Goal: Check status: Check status

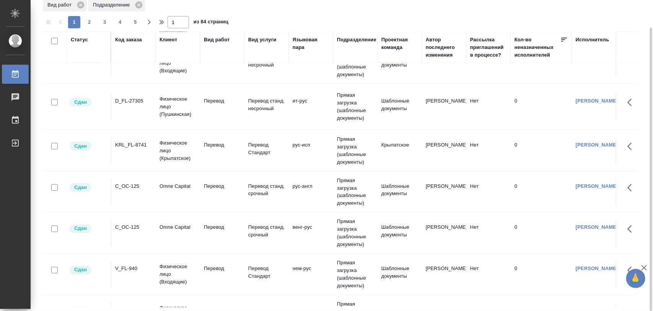
scroll to position [442, 0]
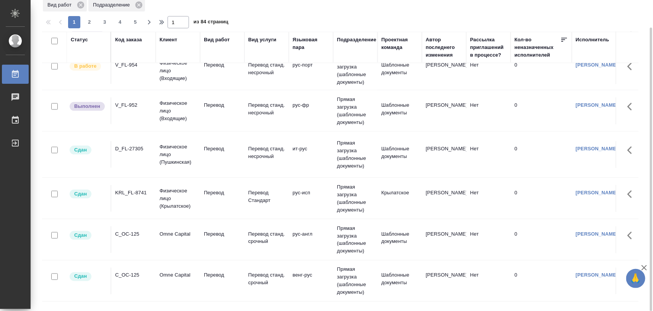
click at [135, 106] on div "V_FL-952" at bounding box center [133, 105] width 37 height 8
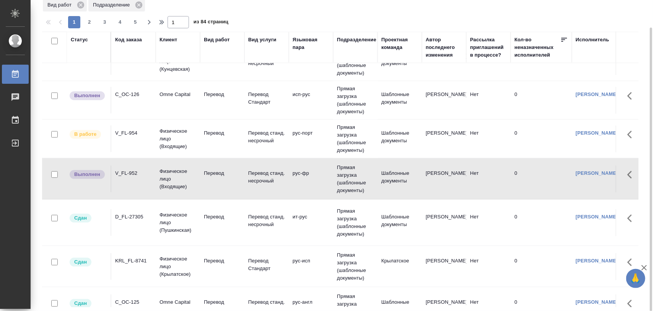
scroll to position [347, 0]
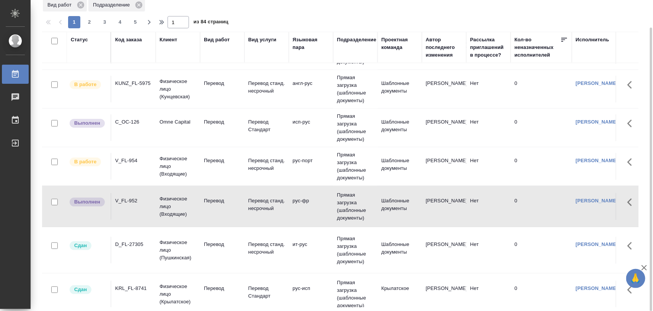
click at [147, 126] on div "C_OC-126" at bounding box center [133, 122] width 37 height 8
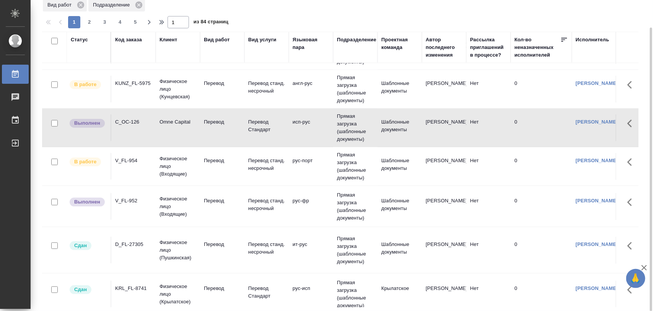
click at [147, 126] on div "C_OC-126" at bounding box center [133, 122] width 37 height 8
click at [136, 127] on td "C_OC-126" at bounding box center [133, 127] width 44 height 27
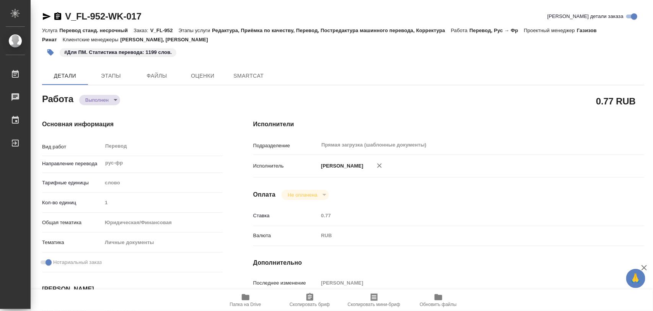
type textarea "x"
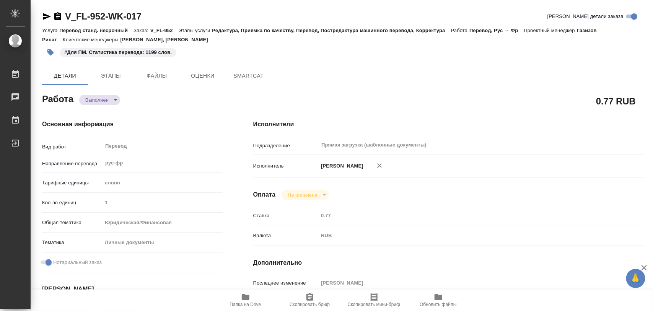
type textarea "x"
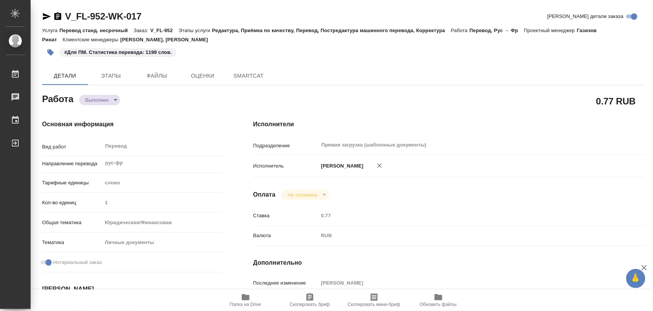
type textarea "x"
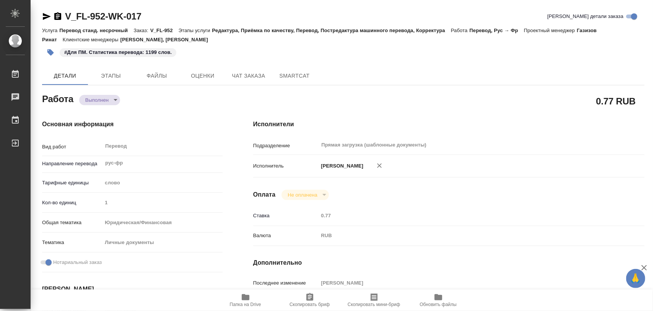
type textarea "x"
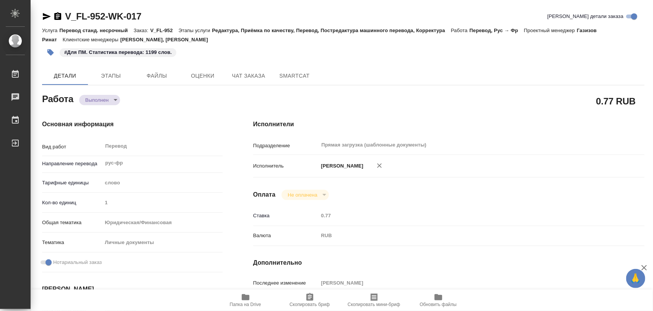
type textarea "x"
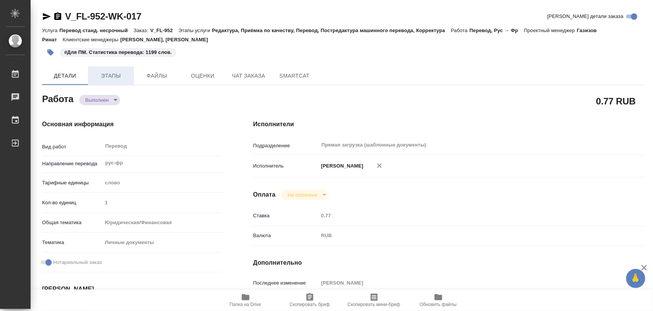
type textarea "x"
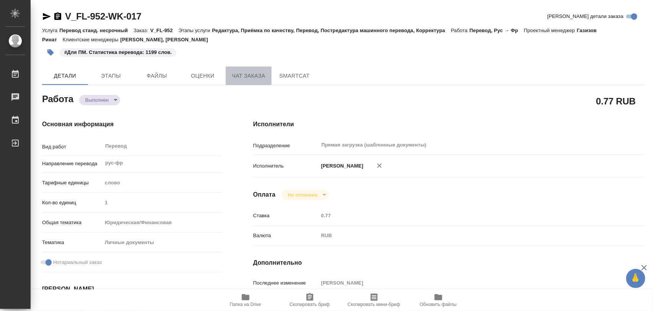
click at [247, 73] on span "Чат заказа" at bounding box center [248, 76] width 37 height 10
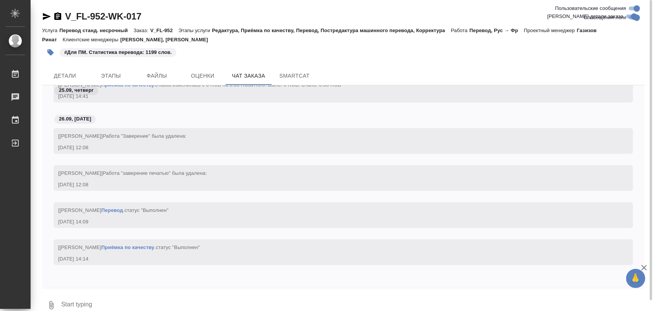
scroll to position [2061, 0]
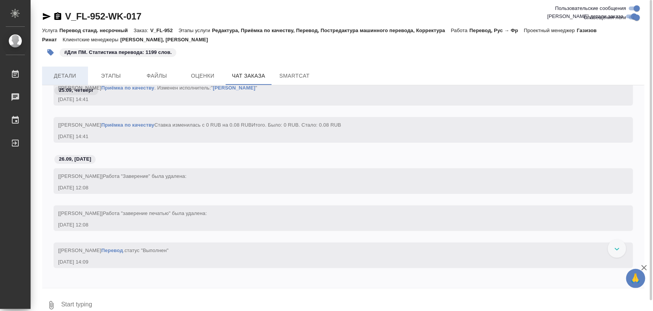
click at [67, 75] on span "Детали" at bounding box center [65, 76] width 37 height 10
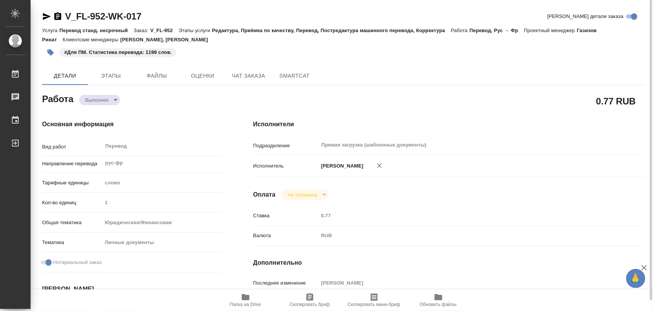
type textarea "x"
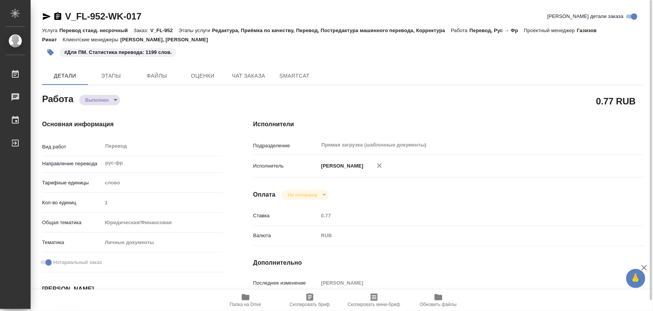
type textarea "x"
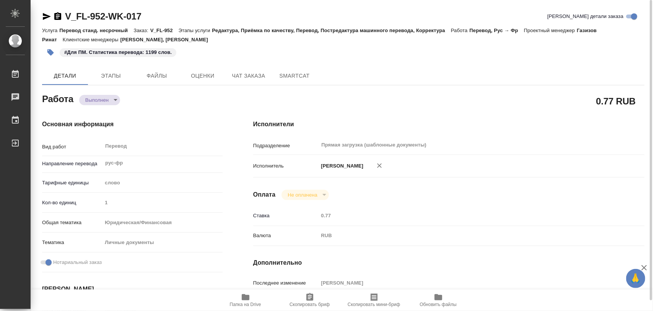
type textarea "x"
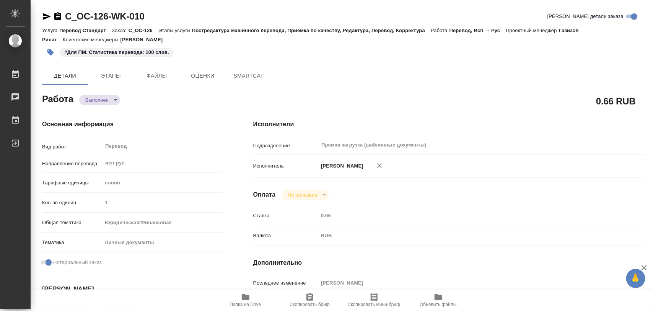
type textarea "x"
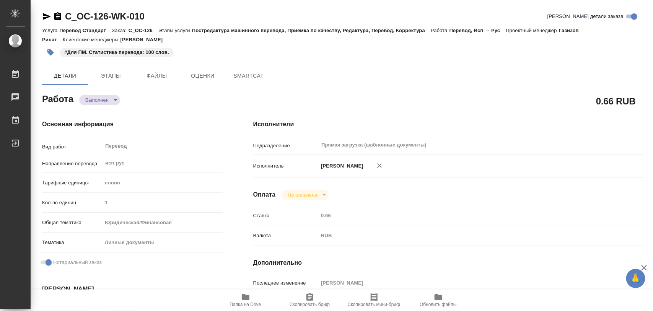
type textarea "x"
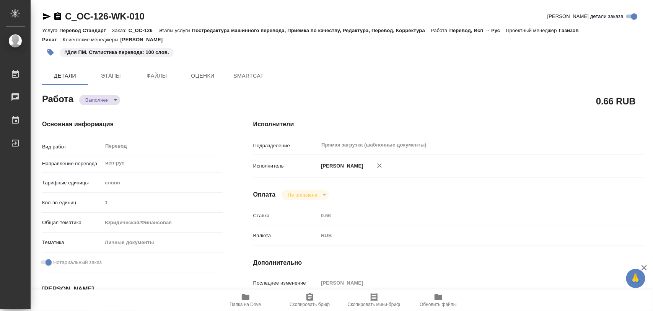
type textarea "x"
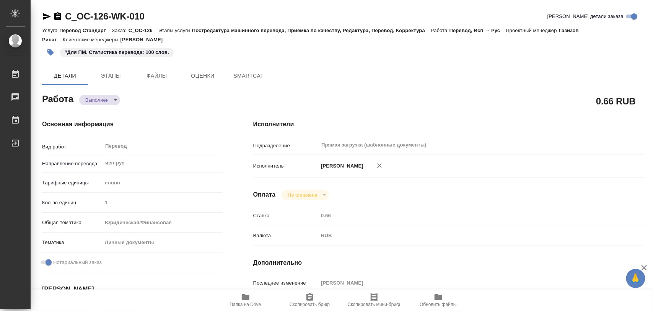
type textarea "x"
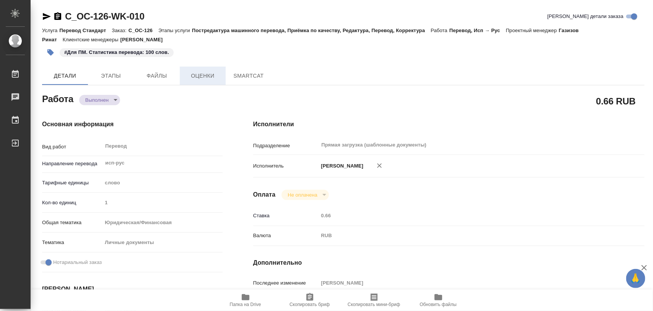
type textarea "x"
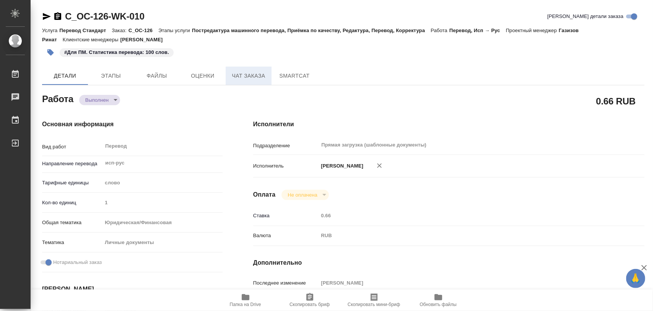
type textarea "x"
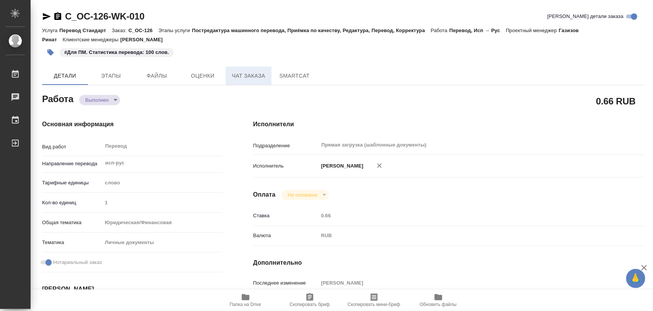
click at [234, 74] on span "Чат заказа" at bounding box center [248, 76] width 37 height 10
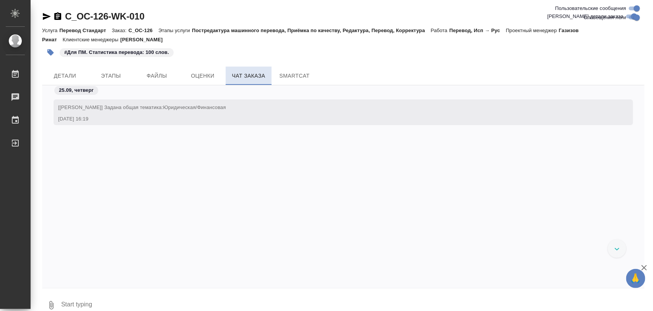
scroll to position [1293, 0]
